Goal: Check status

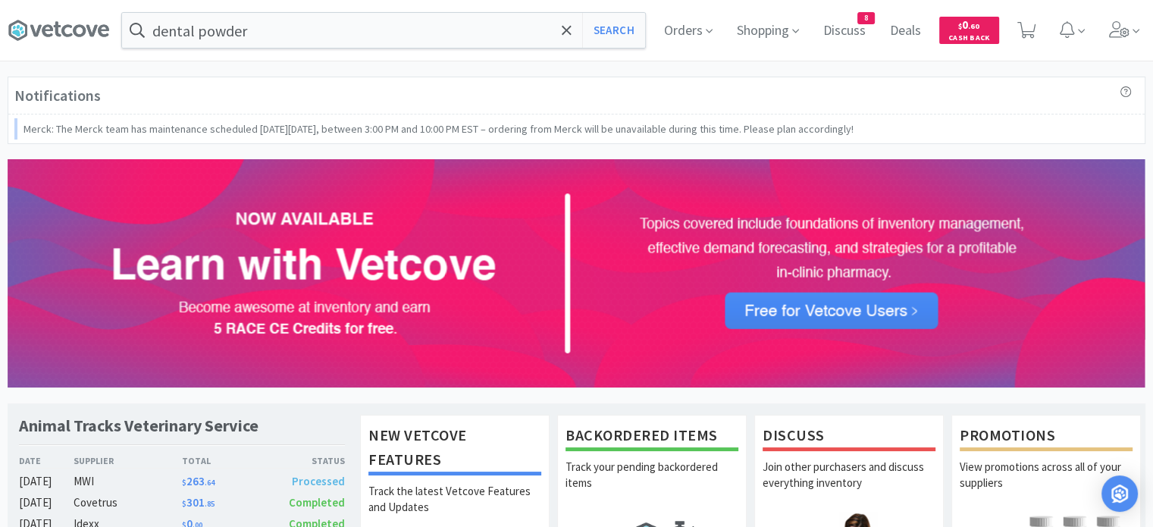
click at [667, 28] on span "Orders" at bounding box center [688, 30] width 61 height 61
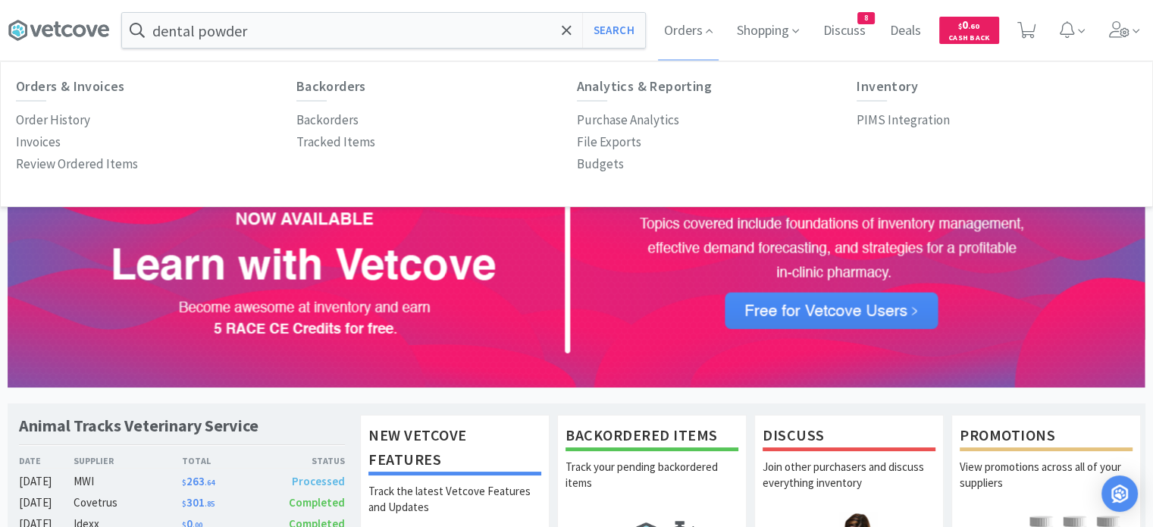
click at [65, 119] on p "Order History" at bounding box center [53, 120] width 74 height 20
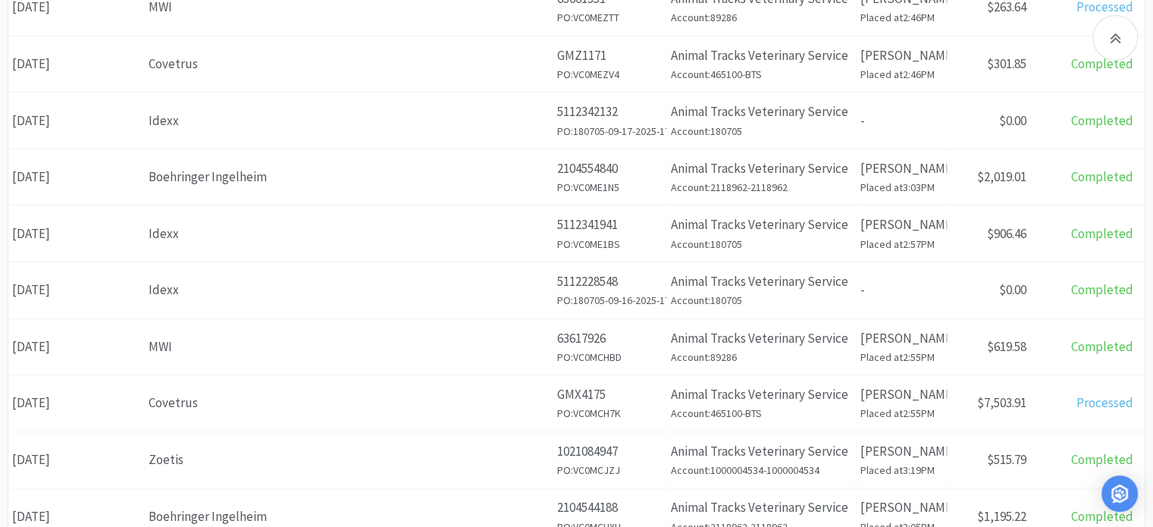
scroll to position [379, 0]
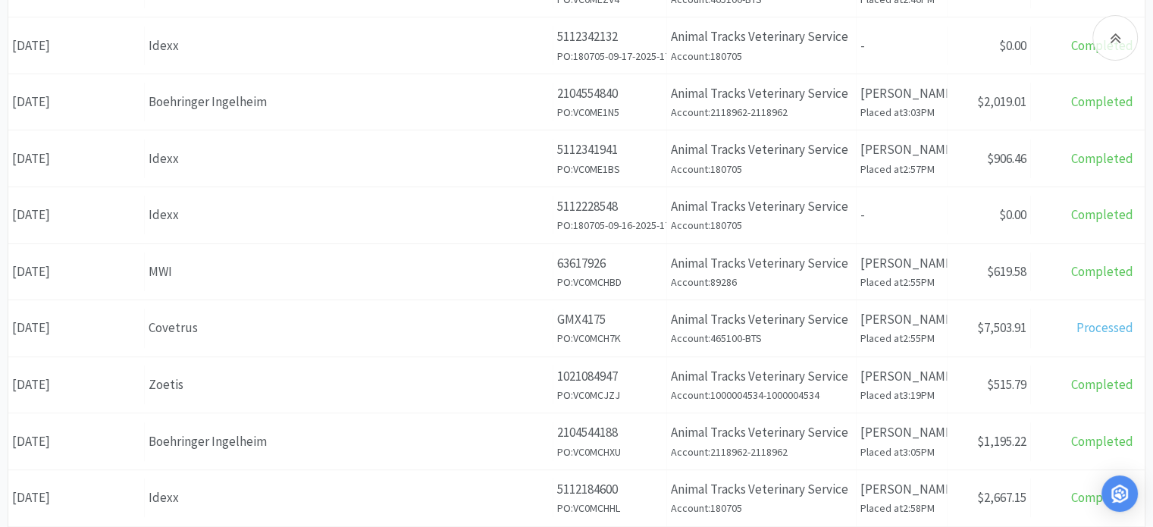
click at [199, 329] on div "Covetrus" at bounding box center [349, 328] width 400 height 20
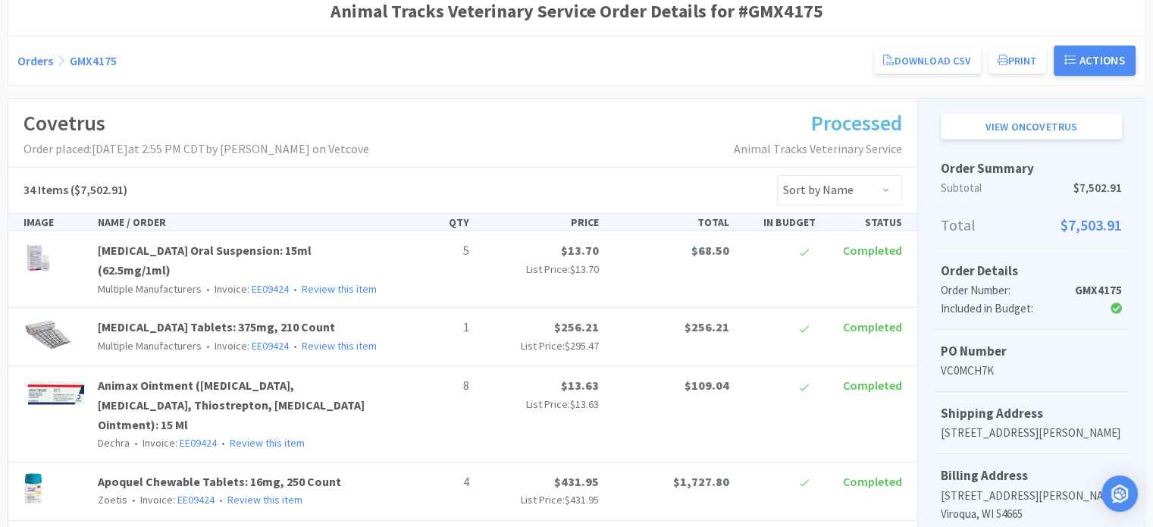
scroll to position [76, 0]
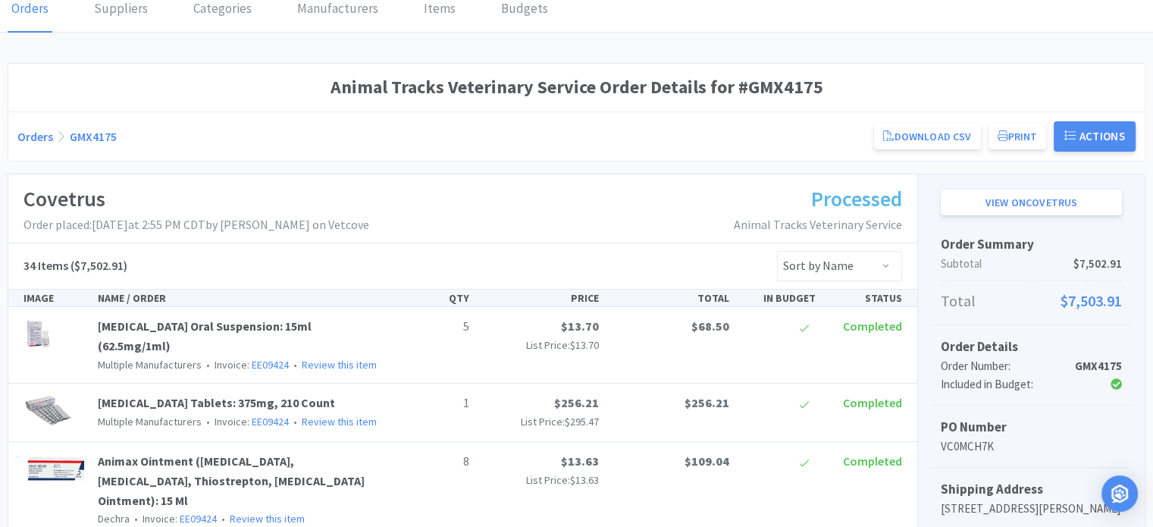
click at [1026, 138] on button "Print" at bounding box center [1018, 137] width 58 height 26
